Goal: Task Accomplishment & Management: Use online tool/utility

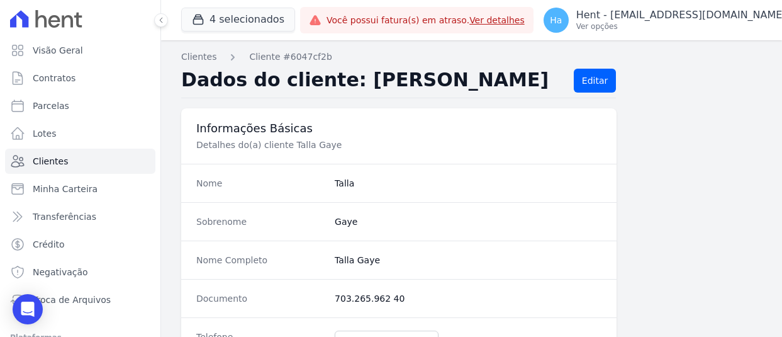
click at [689, 26] on p "Ver opções" at bounding box center [681, 26] width 210 height 10
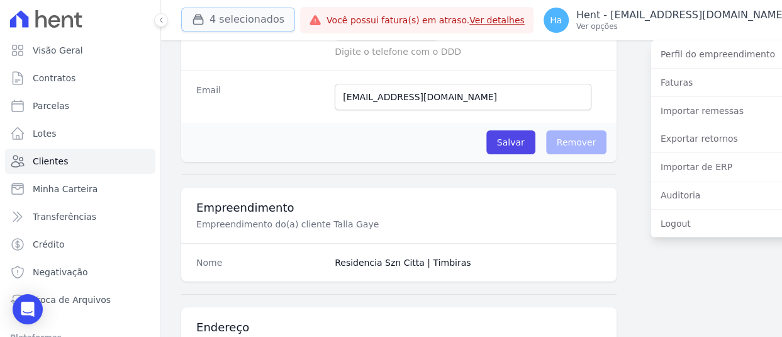
click at [223, 14] on button "4 selecionados" at bounding box center [238, 20] width 114 height 24
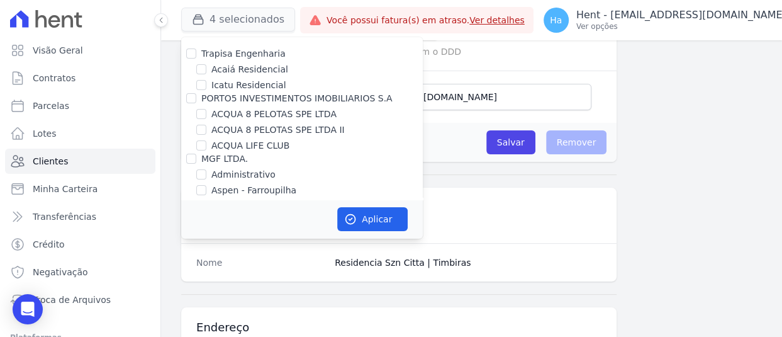
scroll to position [1485, 0]
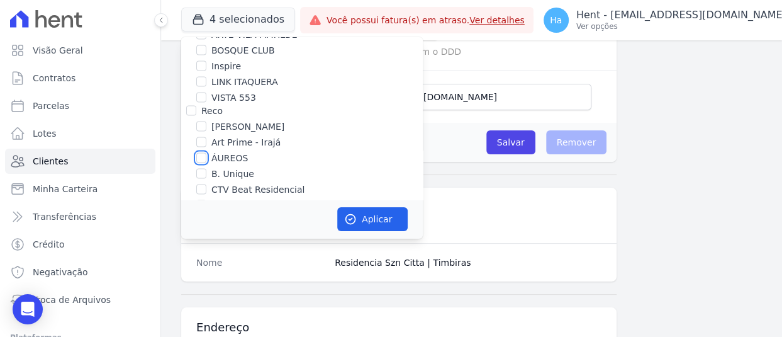
click at [205, 153] on input "ÁUREOS" at bounding box center [201, 158] width 10 height 10
checkbox input "true"
click at [382, 230] on button "Aplicar" at bounding box center [372, 219] width 70 height 24
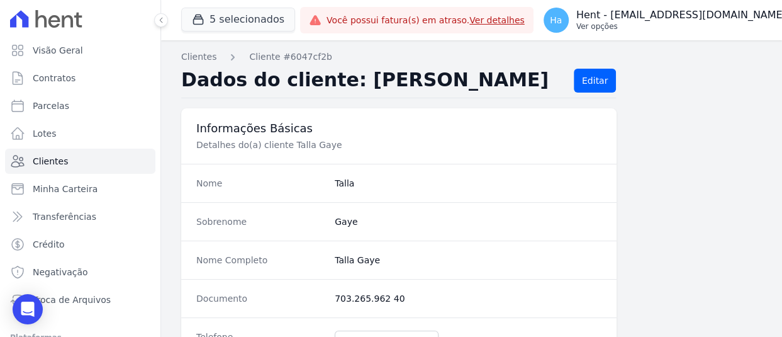
click at [701, 23] on p "Ver opções" at bounding box center [681, 26] width 210 height 10
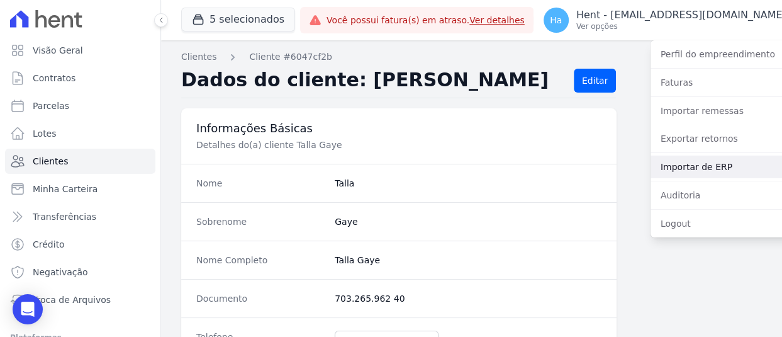
click at [692, 166] on link "Importar de ERP" at bounding box center [731, 166] width 161 height 23
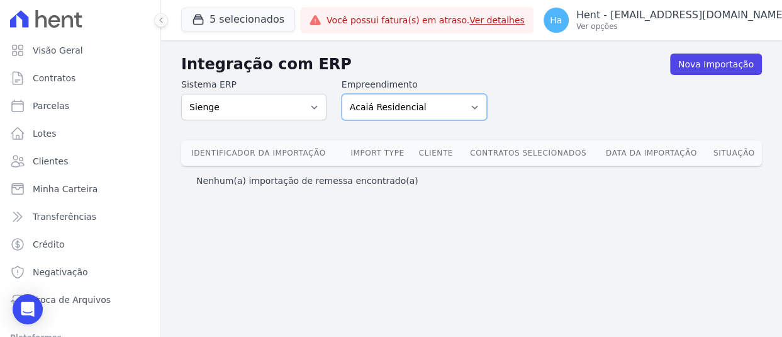
click at [449, 103] on select "Acaiá Residencial ACQUA 8 PELOTAS SPE LTDA ACQUA 8 PELOTAS SPE LTDA II ACQUA LI…" at bounding box center [414, 107] width 145 height 26
select select "9db4d767-ec98-4519-aed7-f9568aa0b04c"
click at [342, 94] on select "Acaiá Residencial ACQUA 8 PELOTAS SPE LTDA ACQUA 8 PELOTAS SPE LTDA II ACQUA LI…" at bounding box center [414, 107] width 145 height 26
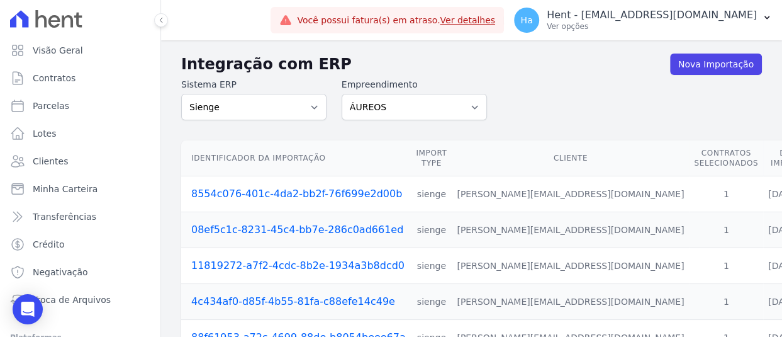
click at [305, 195] on link "8554c076-401c-4da2-bb2f-76f699e2d00b" at bounding box center [296, 194] width 211 height 12
click at [718, 74] on link "Nova Importação" at bounding box center [716, 63] width 92 height 21
